Goal: Find specific page/section: Find specific page/section

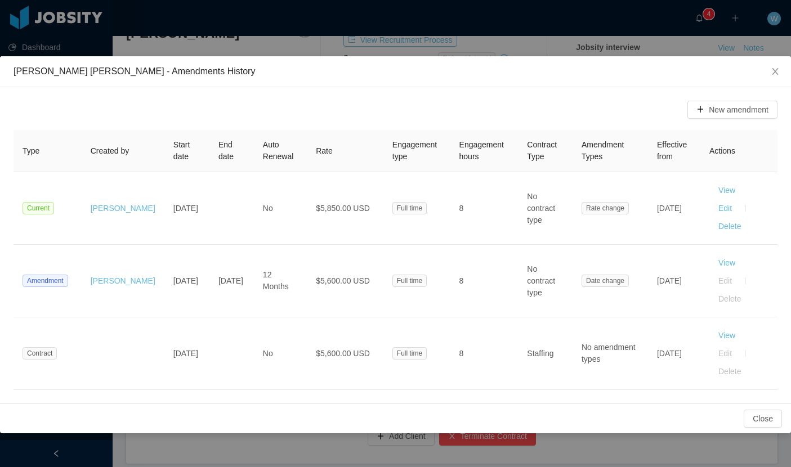
scroll to position [0, 511]
click at [773, 74] on icon "icon: close" at bounding box center [775, 71] width 6 height 7
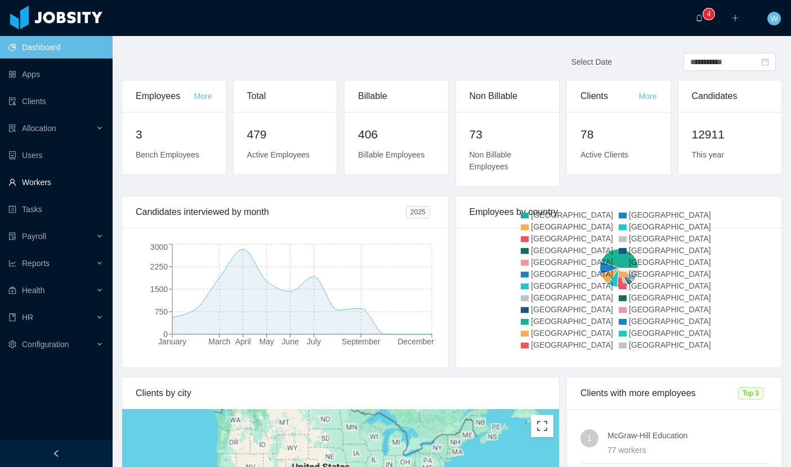
click at [39, 188] on link "Workers" at bounding box center [55, 182] width 95 height 23
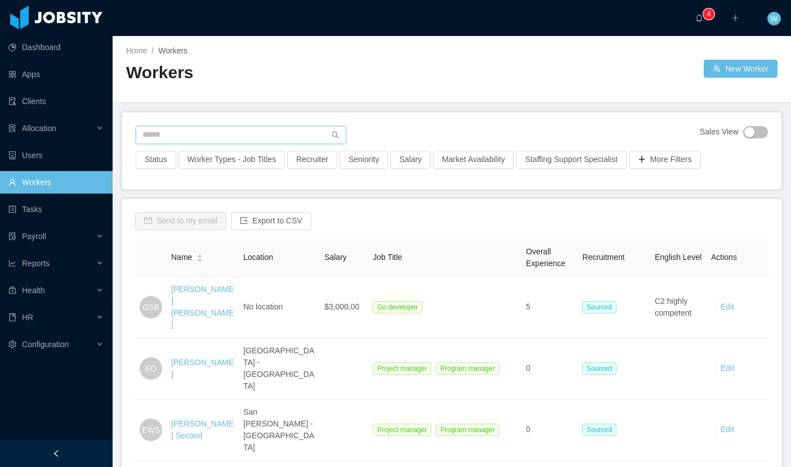
click at [277, 134] on input "text" at bounding box center [241, 135] width 211 height 18
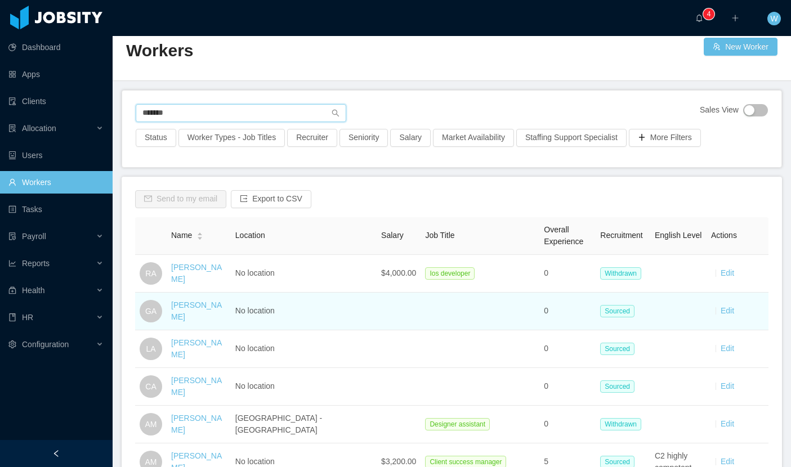
scroll to position [57, 0]
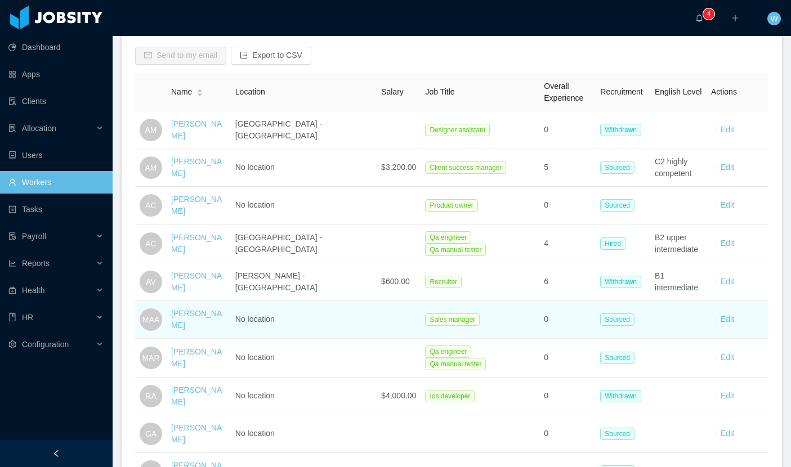
scroll to position [167, 0]
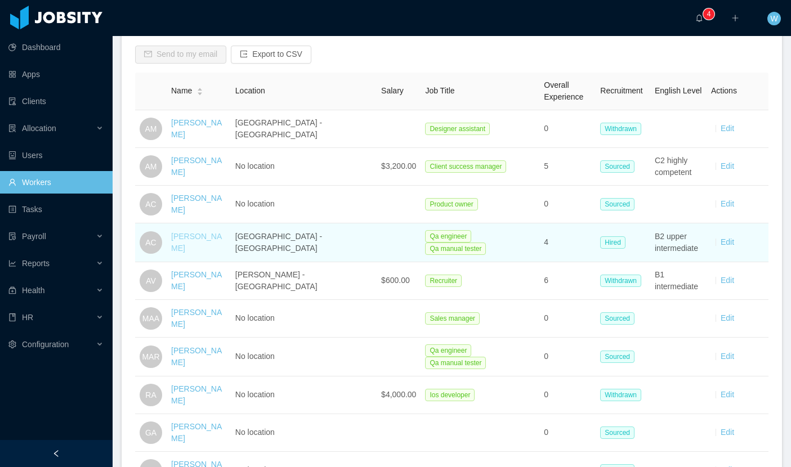
type input "*******"
click at [219, 240] on link "Antonia Castells" at bounding box center [196, 242] width 51 height 21
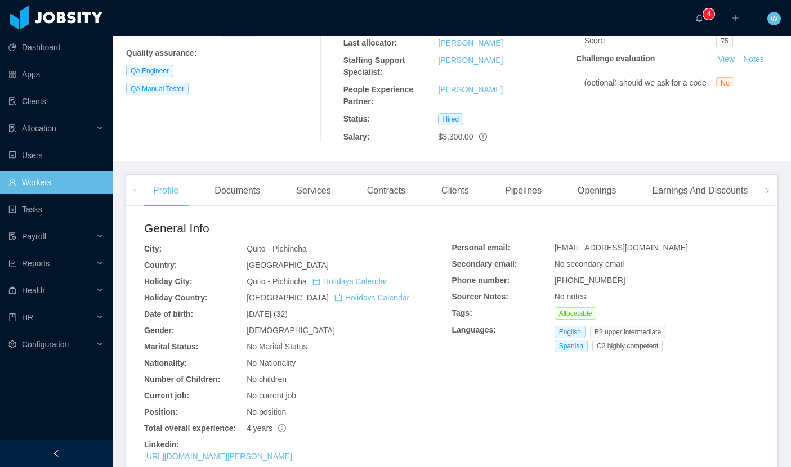
click at [402, 175] on div "Contracts" at bounding box center [386, 191] width 56 height 32
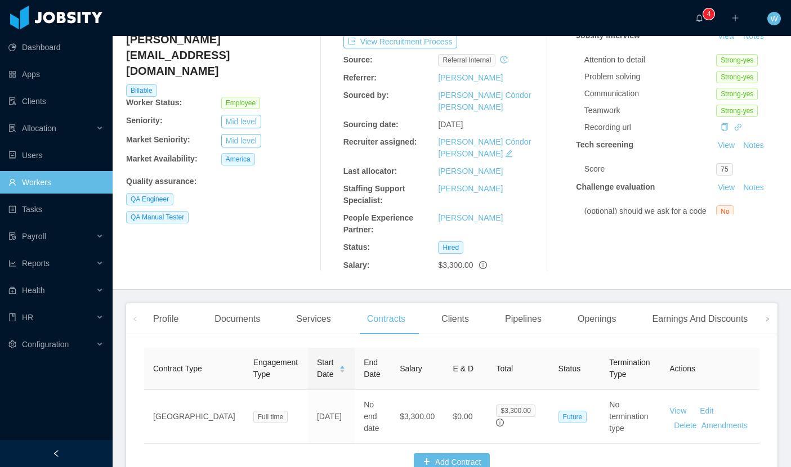
scroll to position [136, 0]
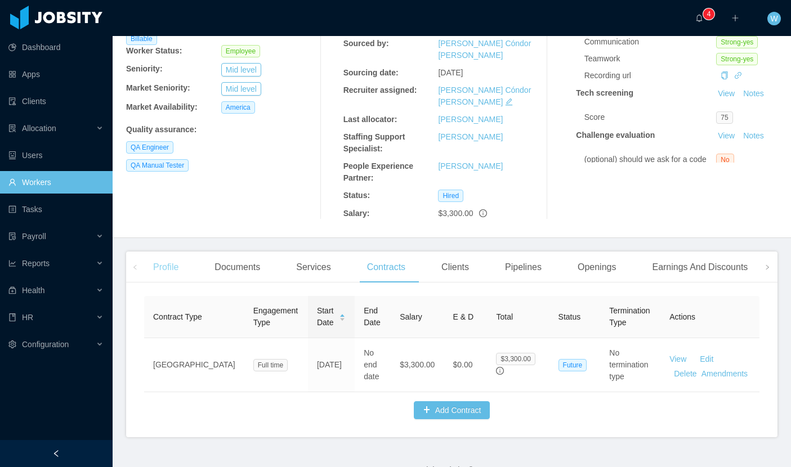
click at [171, 252] on div "Profile" at bounding box center [165, 268] width 43 height 32
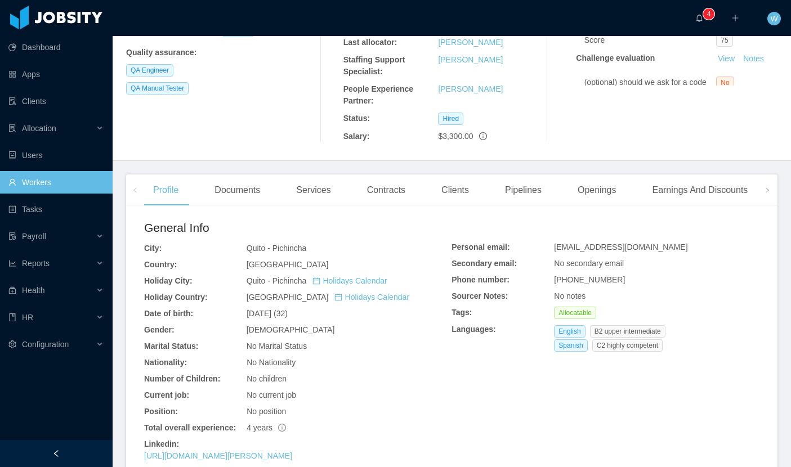
scroll to position [215, 0]
